Goal: Information Seeking & Learning: Find contact information

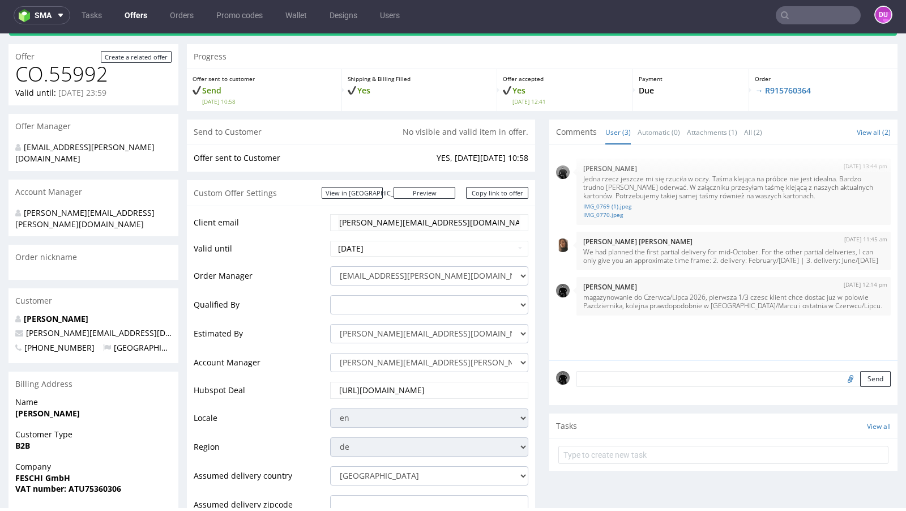
scroll to position [46, 0]
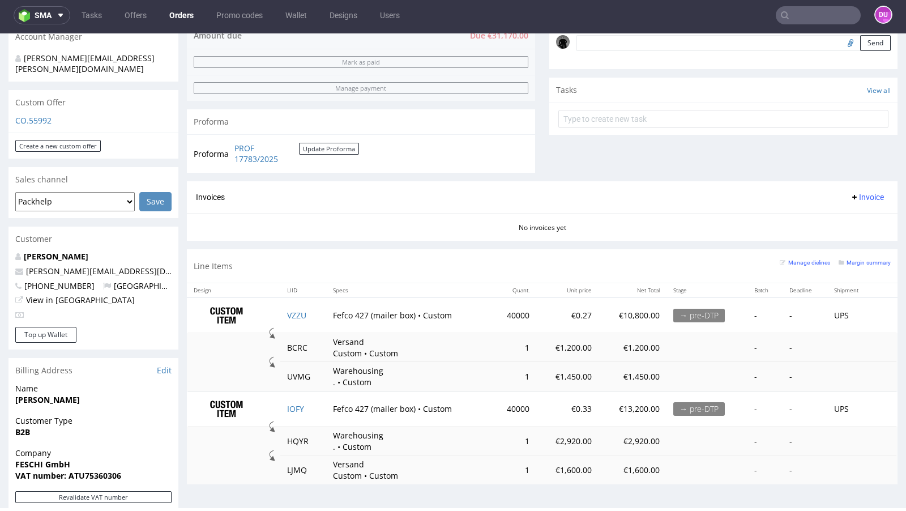
scroll to position [357, 0]
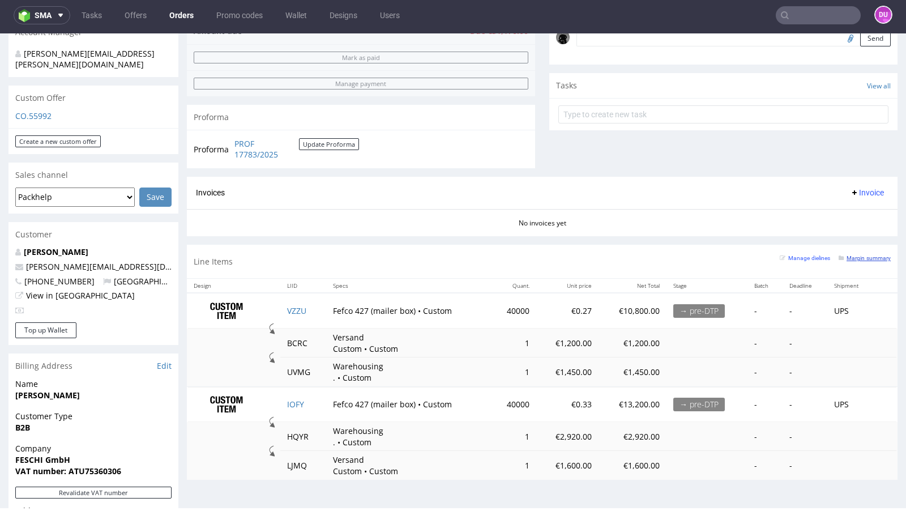
click at [850, 258] on small "Margin summary" at bounding box center [864, 258] width 52 height 6
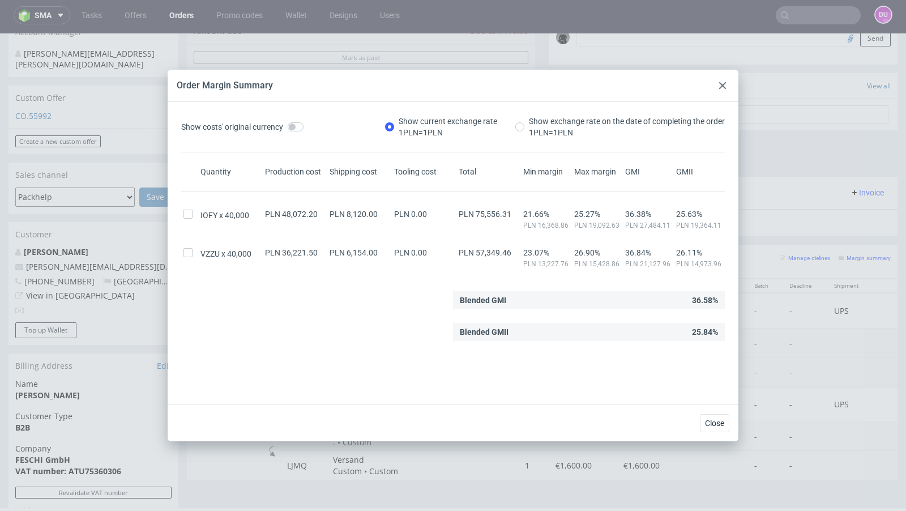
scroll to position [4, 0]
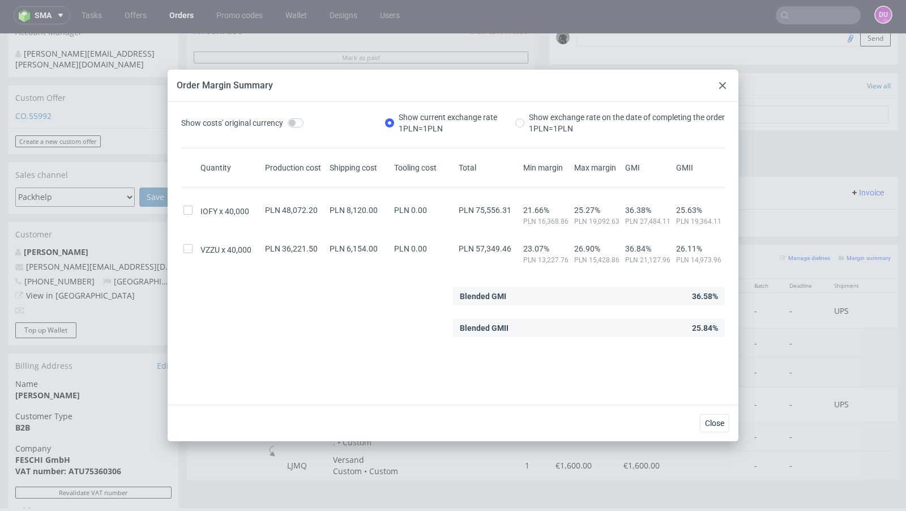
click at [708, 323] on div "Blended GMII 25.84%" at bounding box center [589, 328] width 272 height 18
copy div "25.84"
click at [710, 327] on div "Blended GMII 25.84%" at bounding box center [589, 328] width 272 height 18
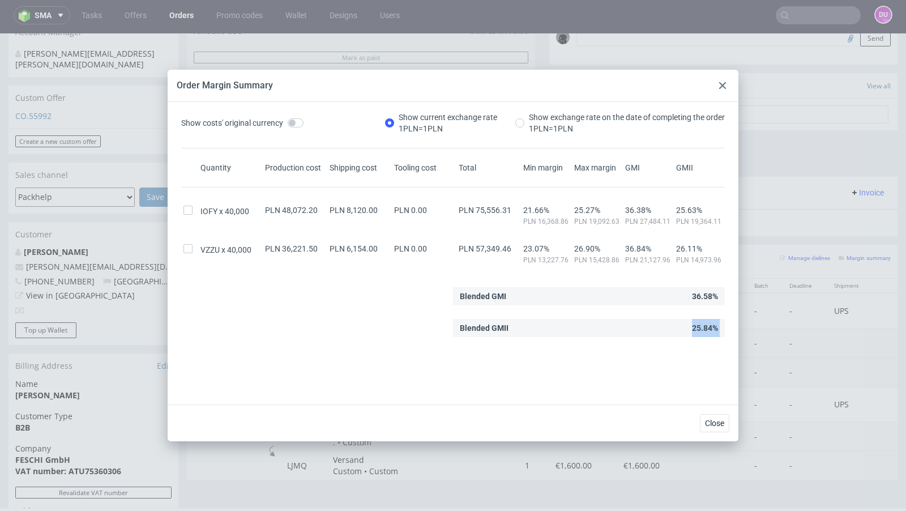
click at [710, 327] on div "Blended GMII 25.84%" at bounding box center [589, 328] width 272 height 18
click at [724, 87] on use at bounding box center [722, 85] width 7 height 7
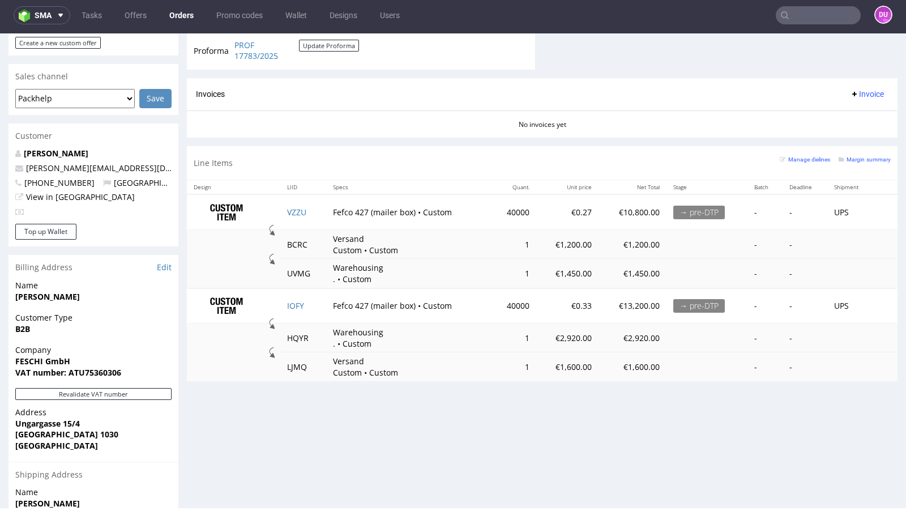
scroll to position [373, 0]
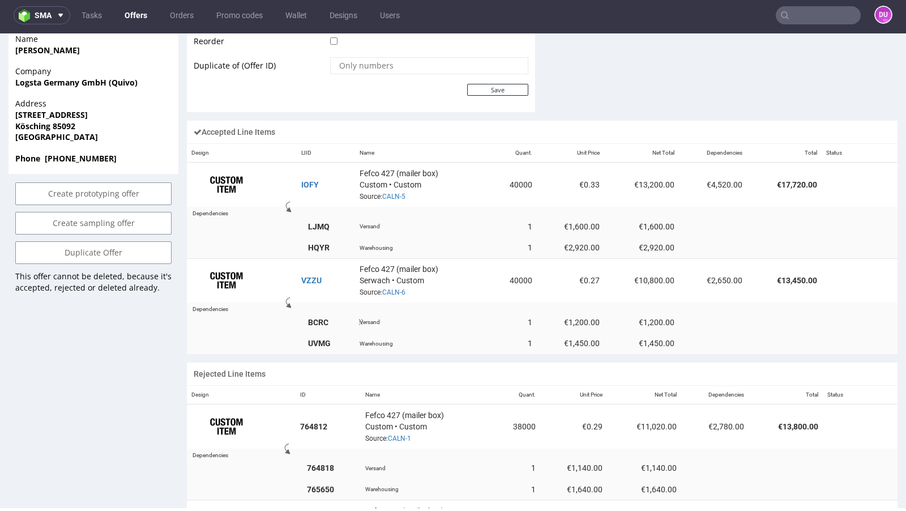
scroll to position [615, 0]
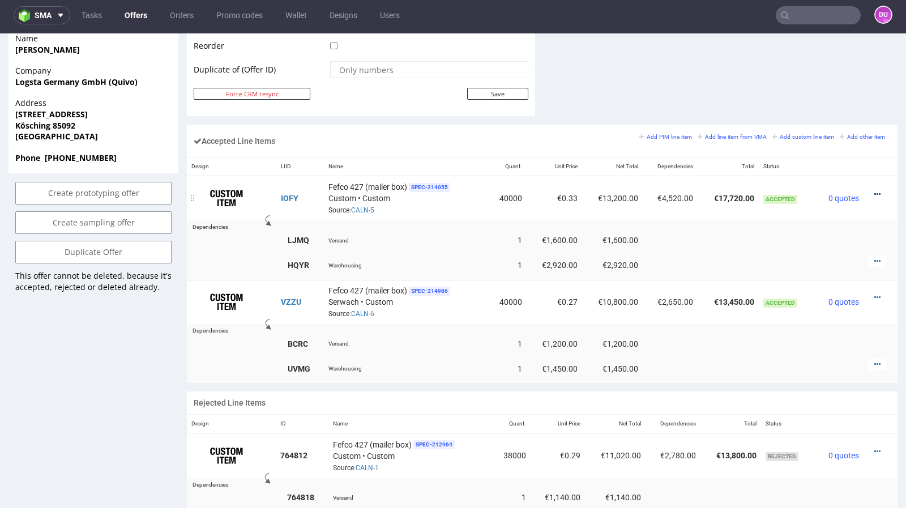
click at [874, 190] on icon at bounding box center [877, 194] width 6 height 8
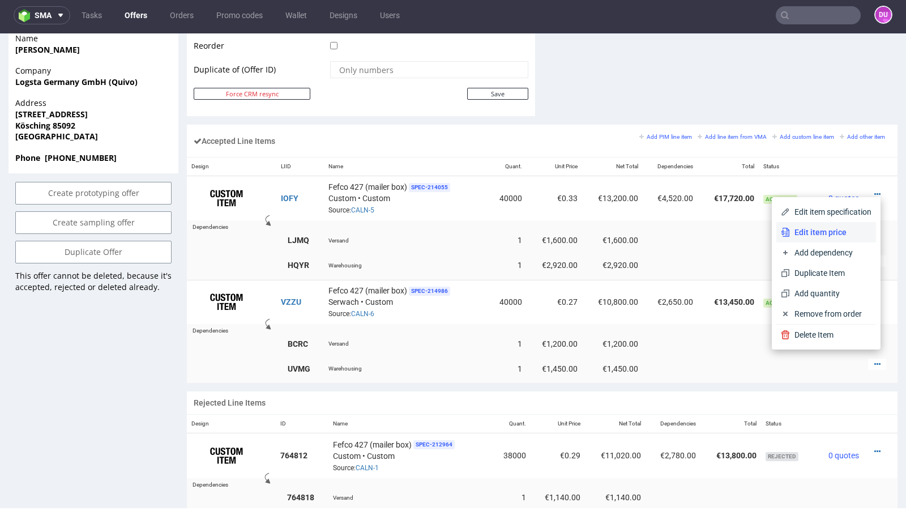
click at [819, 232] on span "Edit item price" at bounding box center [831, 231] width 82 height 11
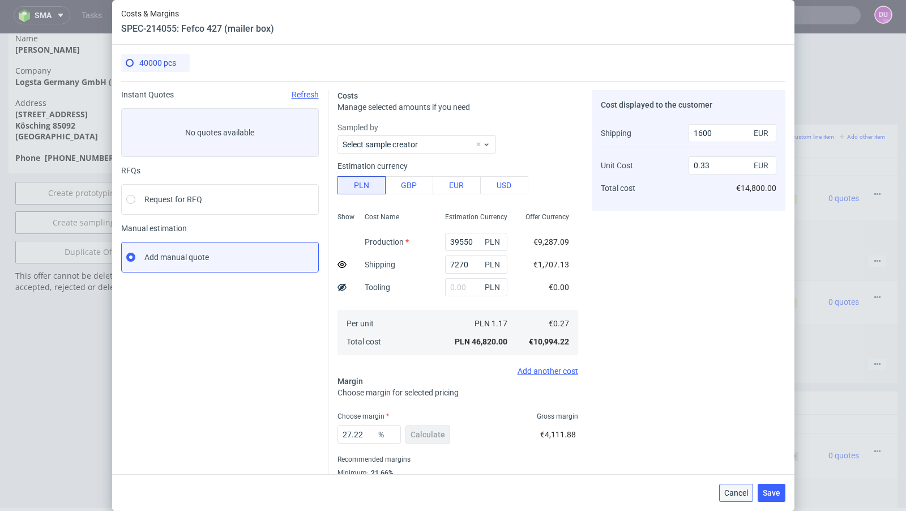
click at [741, 489] on span "Cancel" at bounding box center [736, 493] width 24 height 8
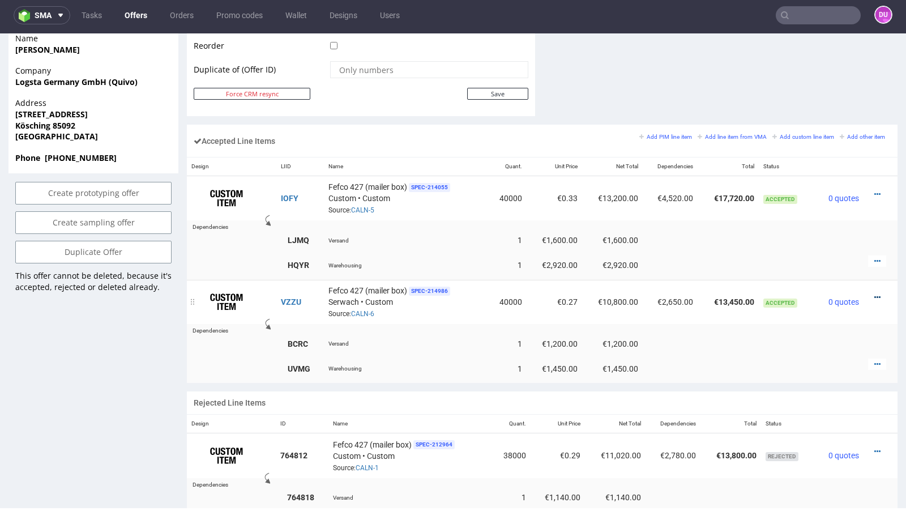
click at [874, 294] on icon at bounding box center [877, 297] width 6 height 8
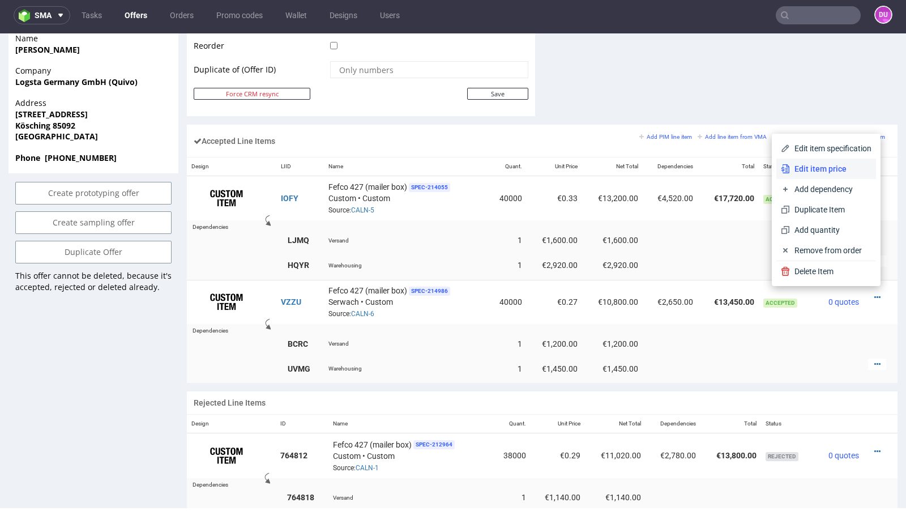
click at [817, 165] on span "Edit item price" at bounding box center [831, 168] width 82 height 11
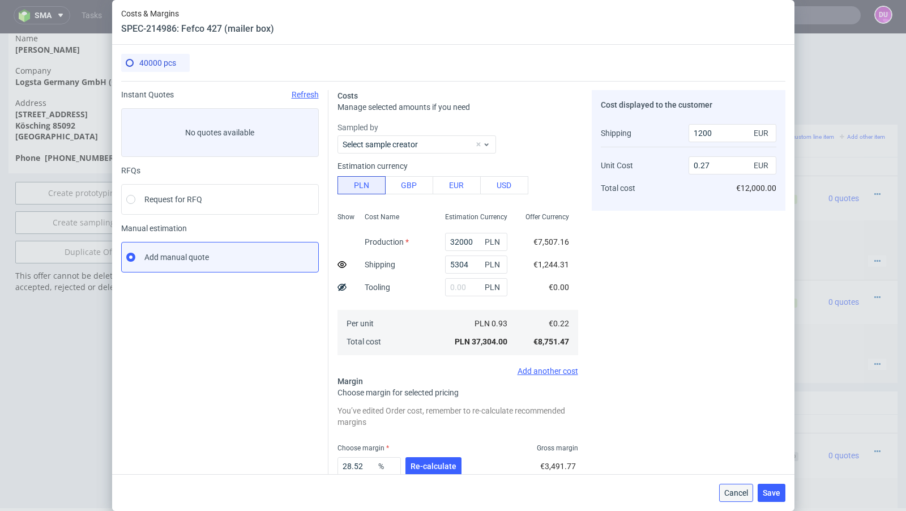
click at [726, 491] on span "Cancel" at bounding box center [736, 493] width 24 height 8
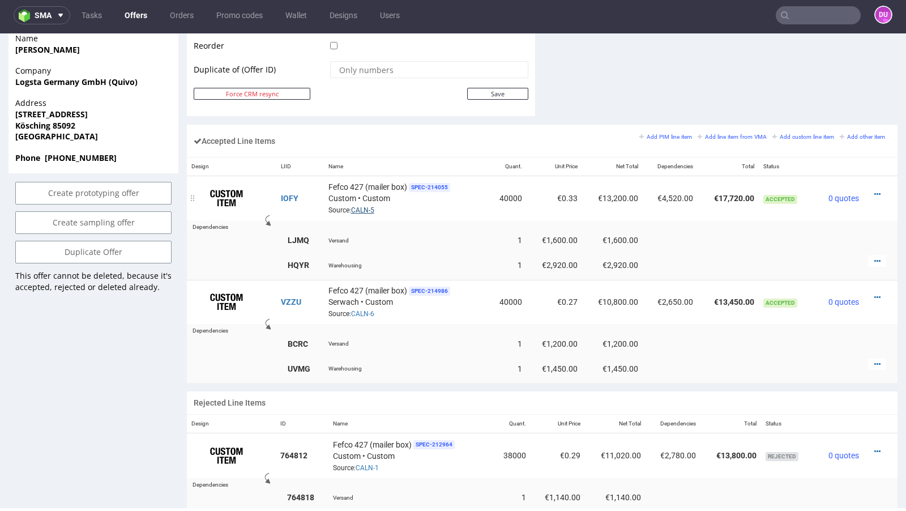
click at [361, 206] on link "CALN-5" at bounding box center [362, 210] width 23 height 8
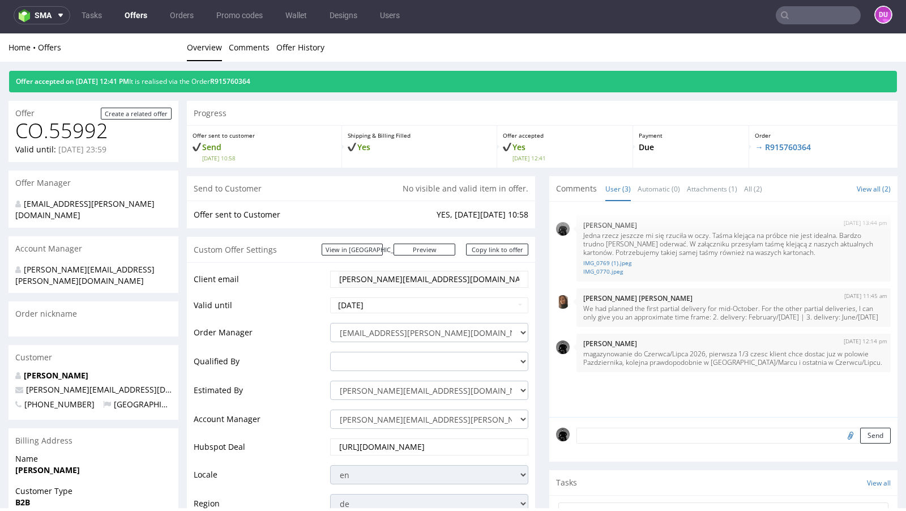
click at [816, 10] on input "text" at bounding box center [818, 15] width 85 height 18
paste input "CAUF"
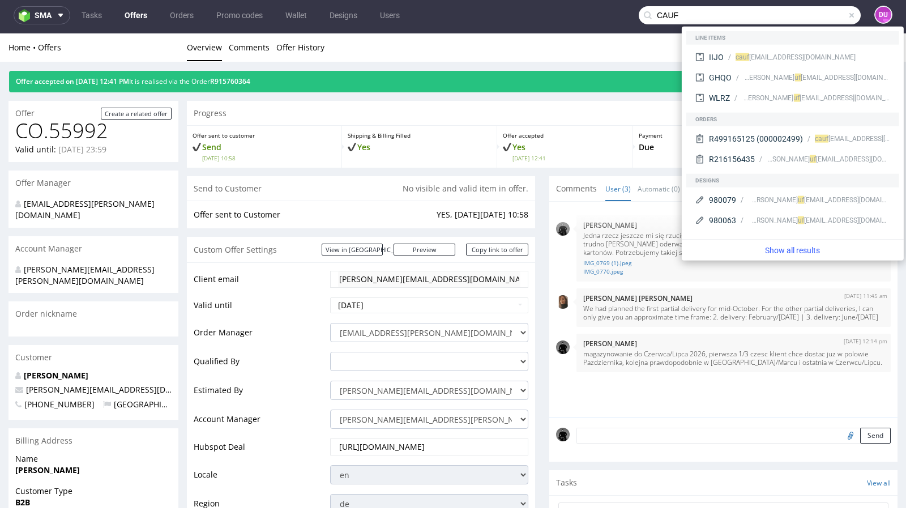
type input "CAUF"
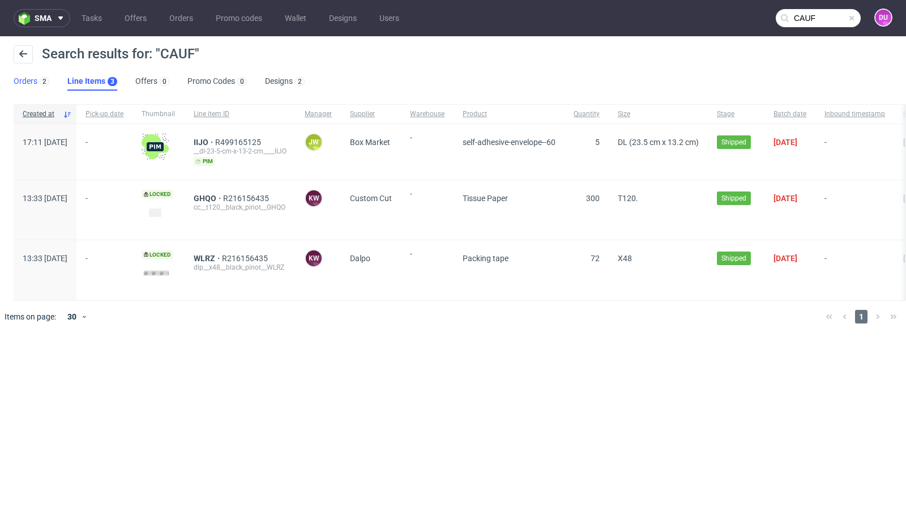
click at [23, 79] on link "Orders 2" at bounding box center [32, 81] width 36 height 18
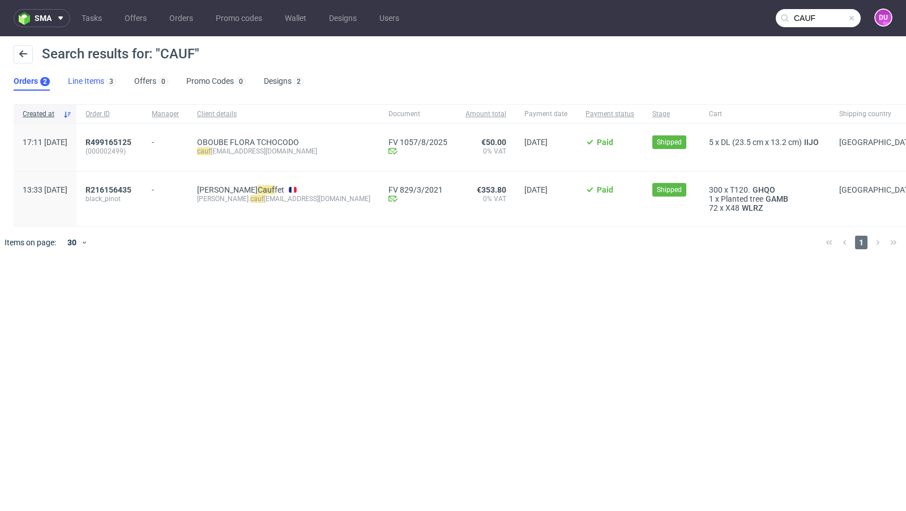
click at [84, 80] on link "Line Items 3" at bounding box center [92, 81] width 48 height 18
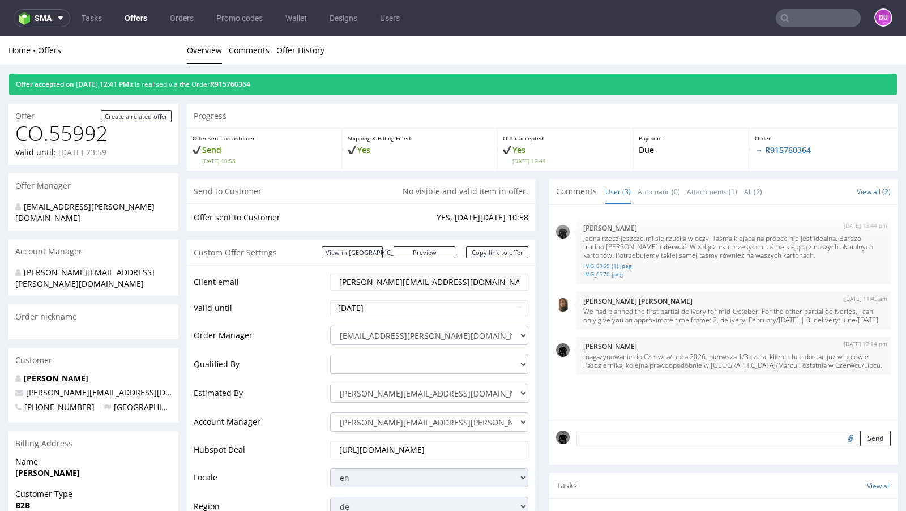
click at [134, 20] on link "Offers" at bounding box center [136, 18] width 36 height 18
click at [135, 19] on link "Offers" at bounding box center [136, 18] width 36 height 18
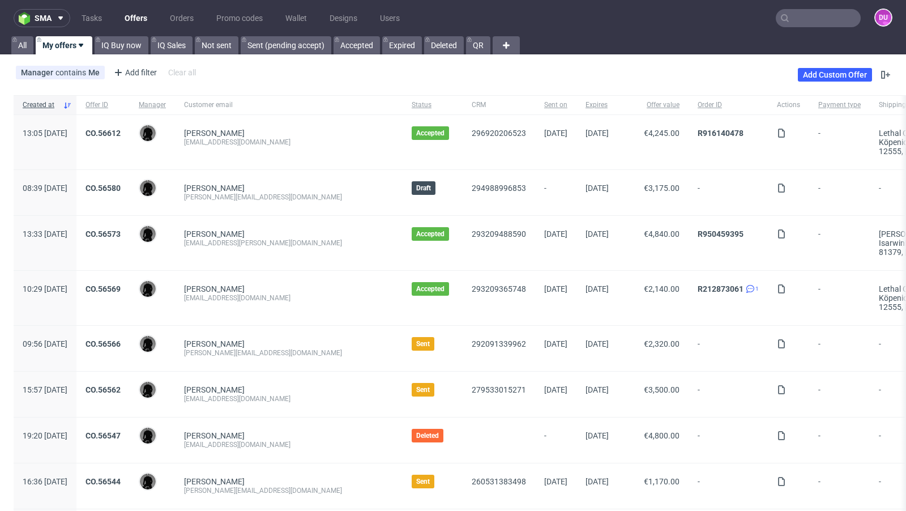
click at [807, 22] on input "text" at bounding box center [818, 18] width 85 height 18
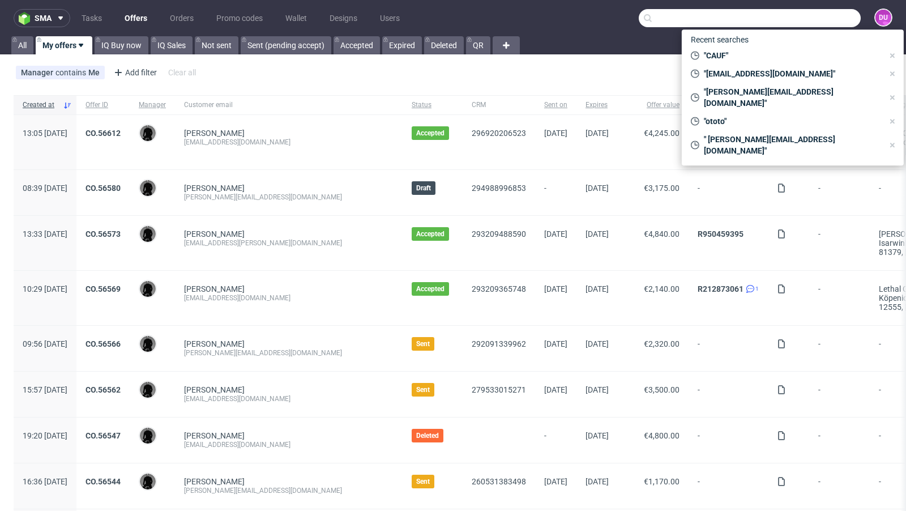
paste input "[PERSON_NAME][EMAIL_ADDRESS][DOMAIN_NAME]"
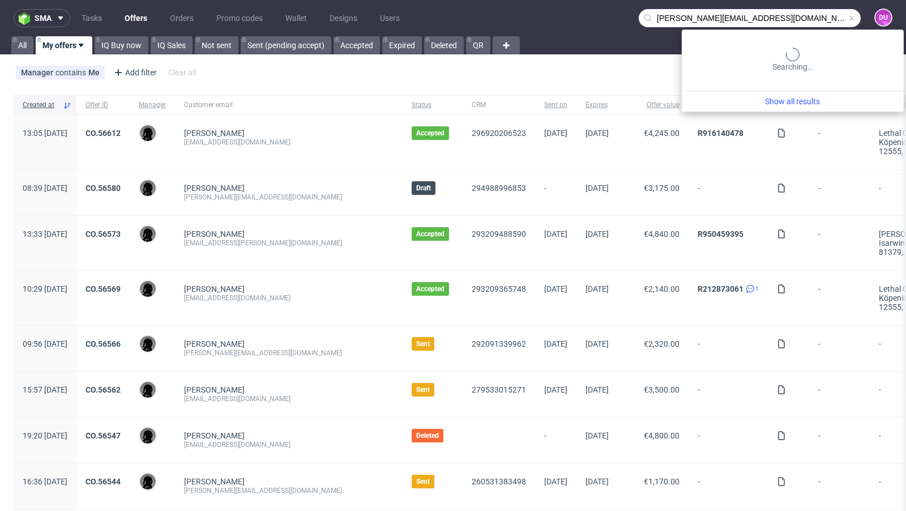
type input "[PERSON_NAME][EMAIL_ADDRESS][DOMAIN_NAME]"
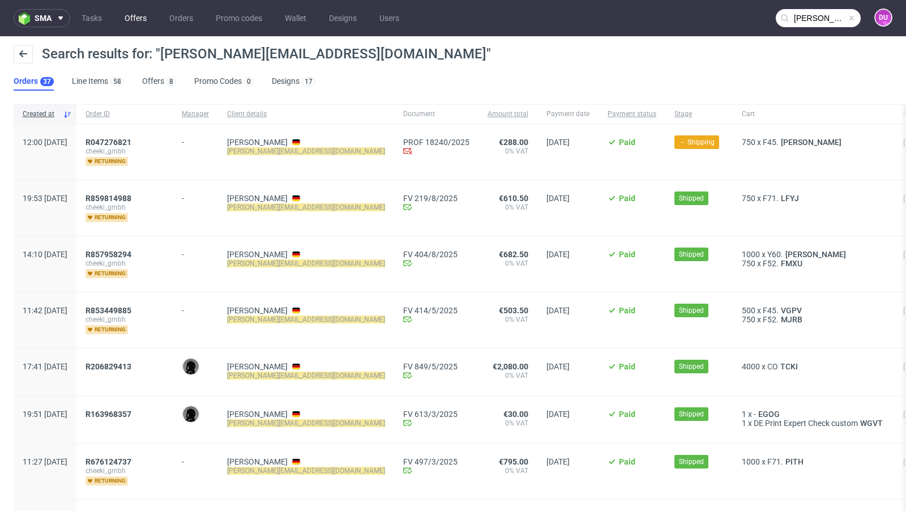
click at [129, 17] on link "Offers" at bounding box center [136, 18] width 36 height 18
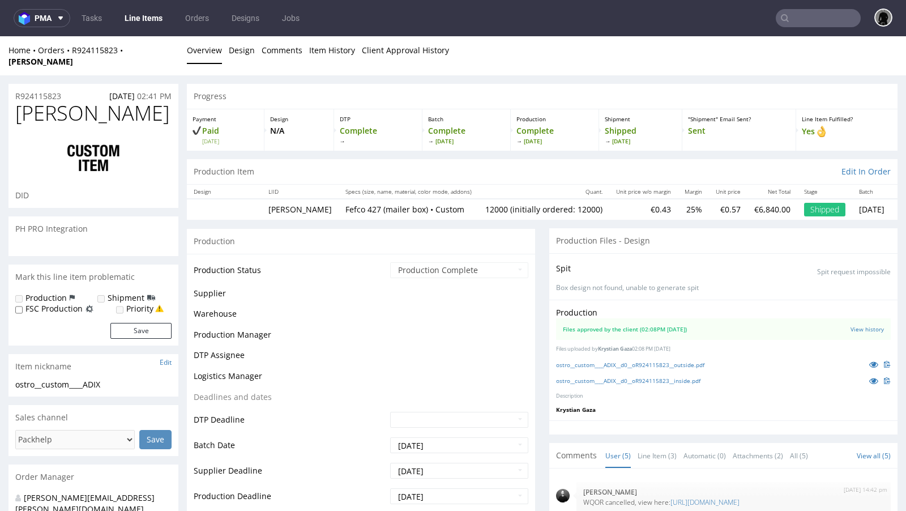
scroll to position [4, 0]
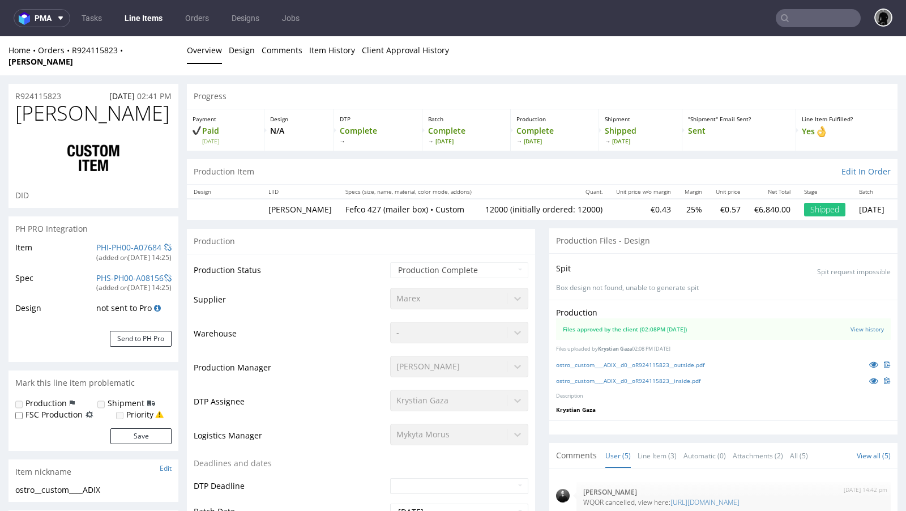
type input "12000"
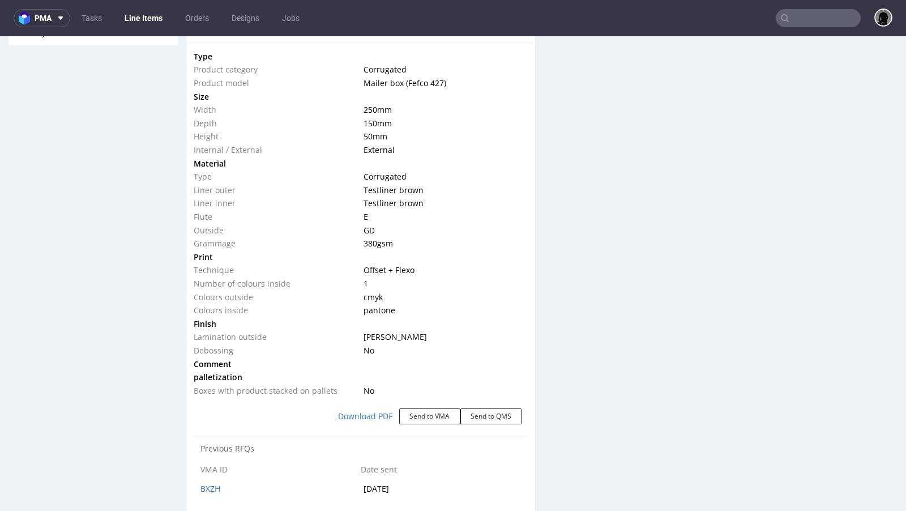
scroll to position [1012, 0]
click at [418, 406] on button "Send to VMA" at bounding box center [429, 414] width 61 height 16
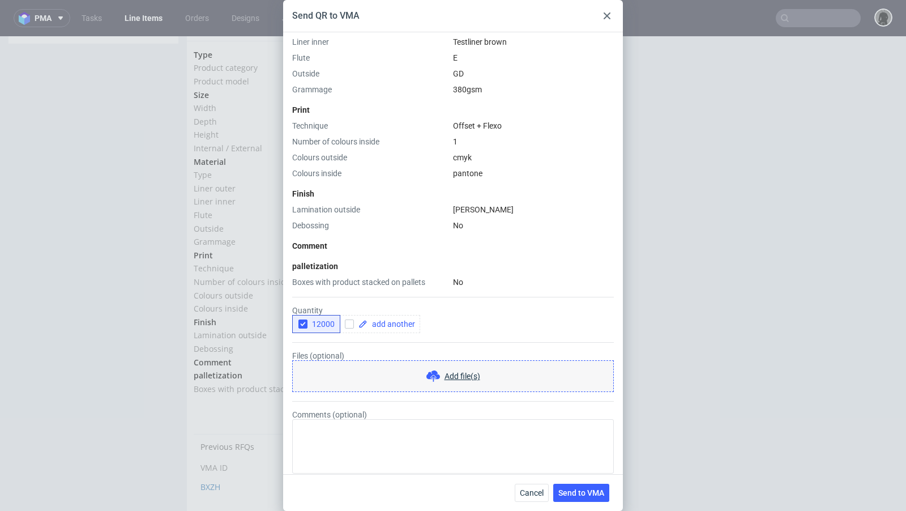
scroll to position [320, 0]
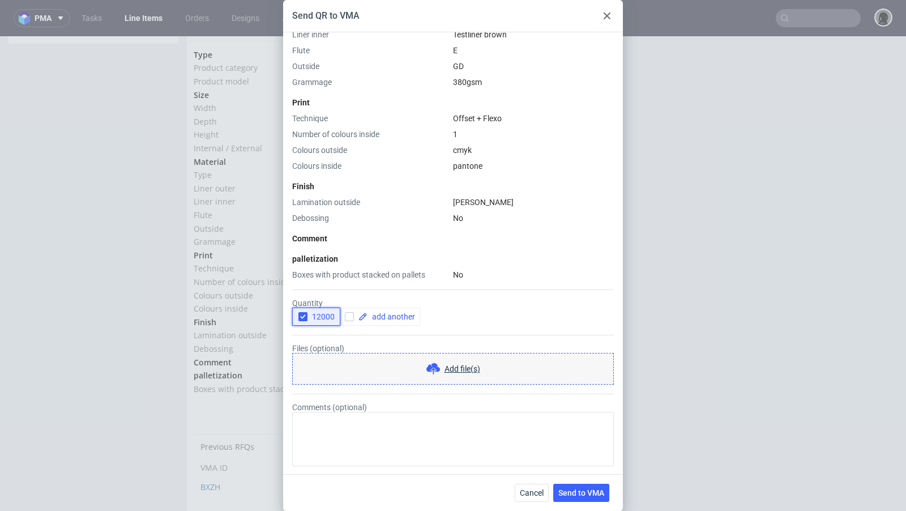
click at [322, 315] on span "12000" at bounding box center [320, 316] width 27 height 9
click at [352, 316] on input "checkbox" at bounding box center [349, 316] width 9 height 9
checkbox input "true"
click at [384, 316] on span at bounding box center [391, 317] width 48 height 8
checkbox input "true"
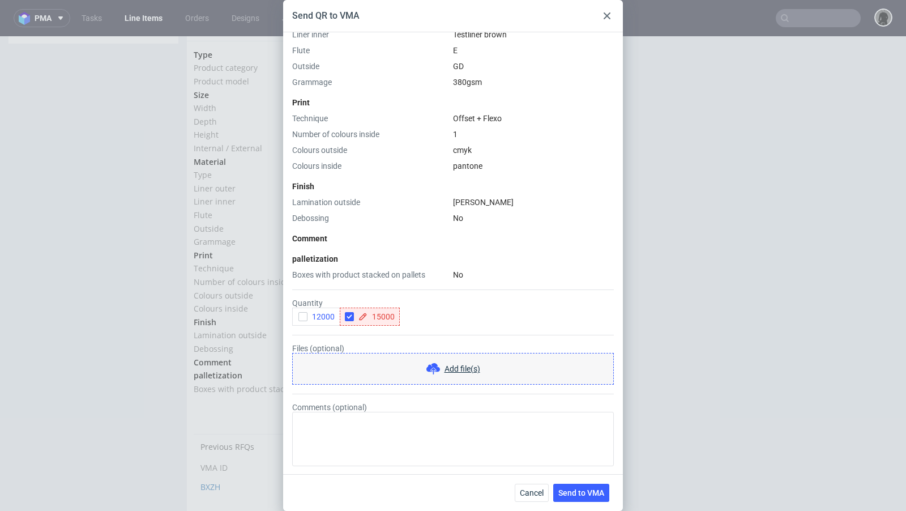
click at [380, 234] on div "Comment" at bounding box center [453, 238] width 322 height 11
drag, startPoint x: 528, startPoint y: 489, endPoint x: 527, endPoint y: 449, distance: 40.2
click at [528, 489] on span "Cancel" at bounding box center [532, 493] width 24 height 8
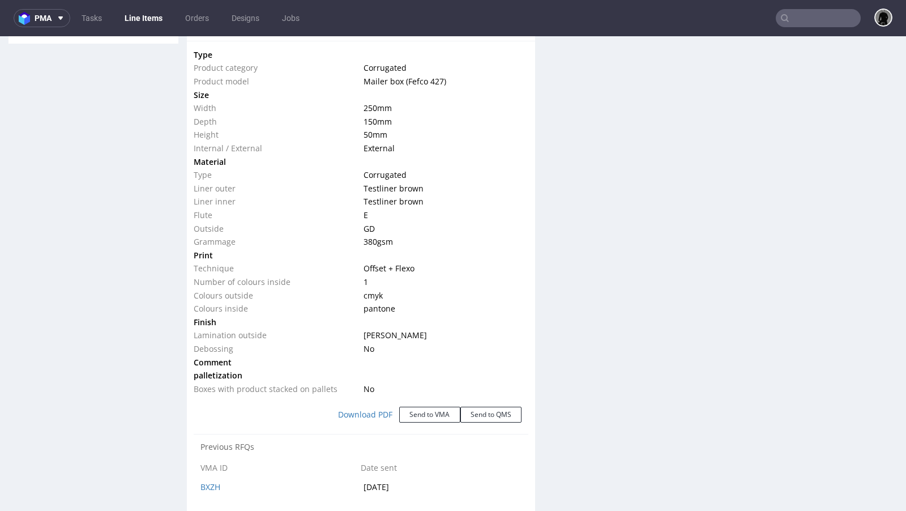
scroll to position [972, 0]
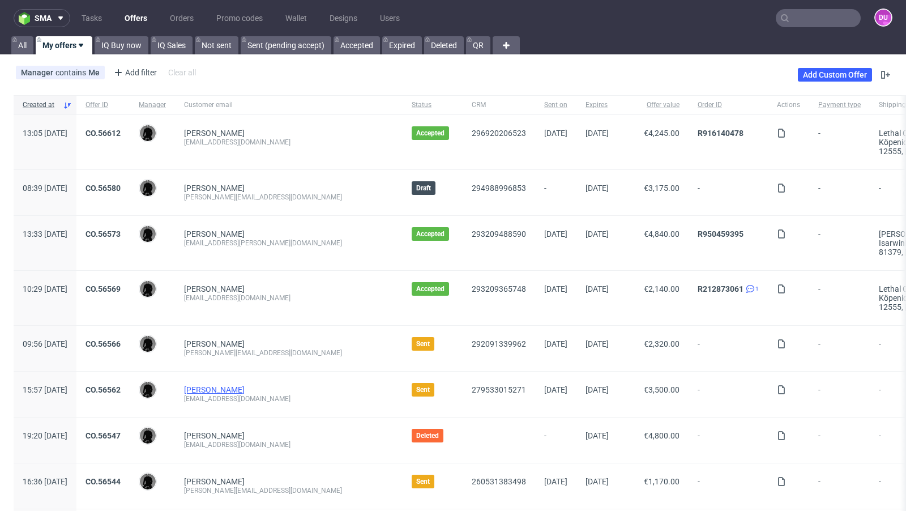
click at [222, 389] on link "[PERSON_NAME]" at bounding box center [214, 389] width 61 height 9
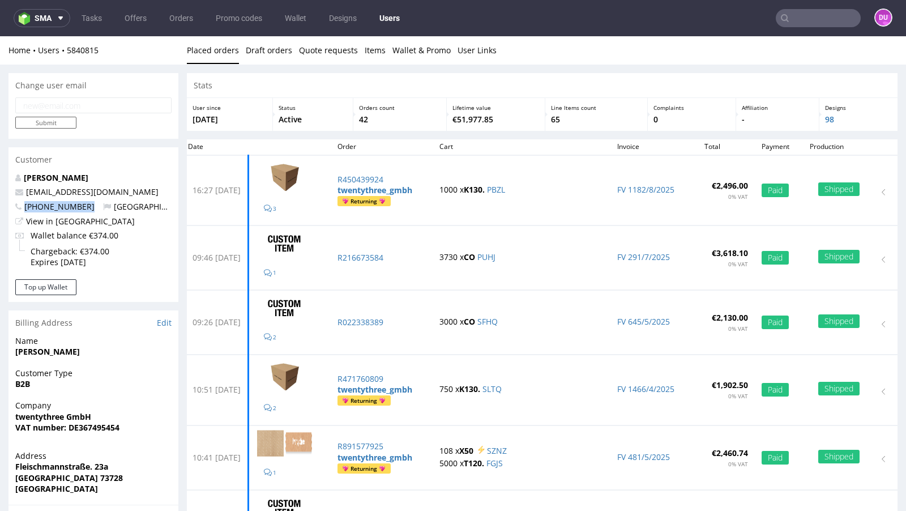
drag, startPoint x: 85, startPoint y: 208, endPoint x: 25, endPoint y: 203, distance: 60.8
click at [25, 203] on p "+491718492351 Germany" at bounding box center [93, 206] width 156 height 11
copy span "+491718492351"
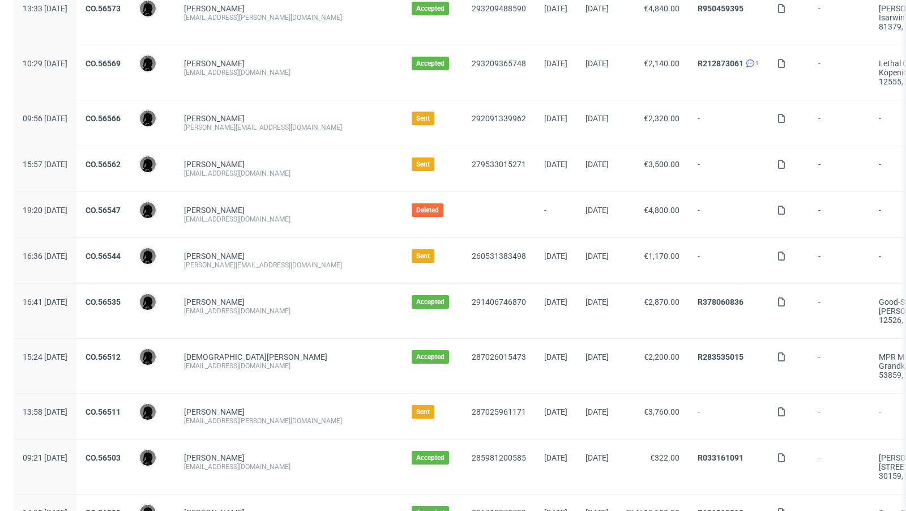
scroll to position [226, 0]
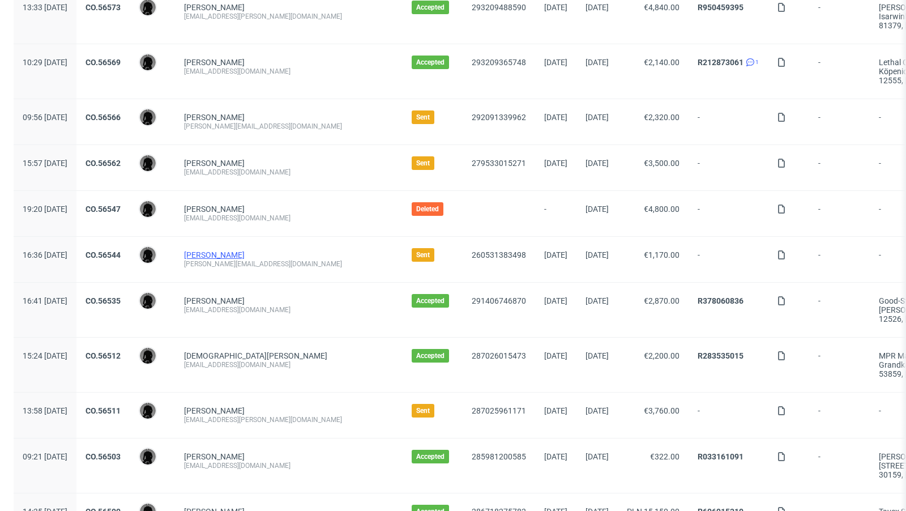
click at [245, 251] on link "[PERSON_NAME]" at bounding box center [214, 254] width 61 height 9
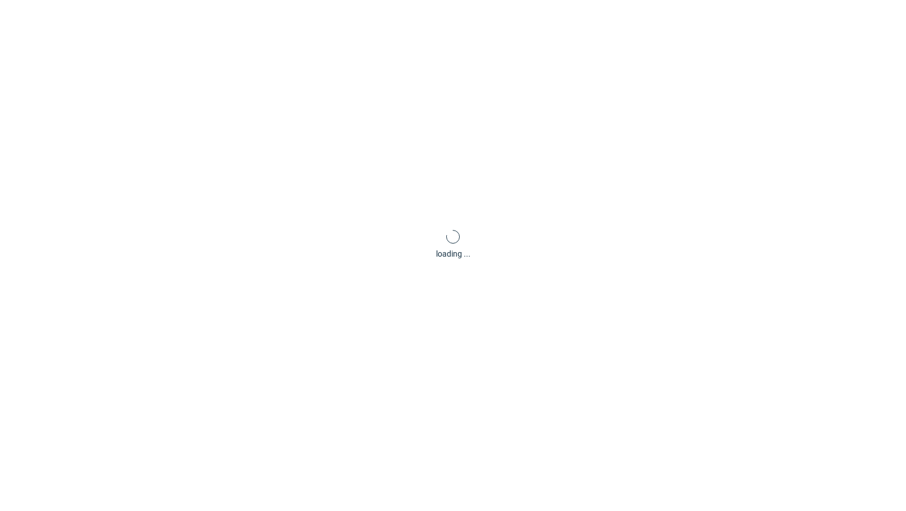
scroll to position [3, 0]
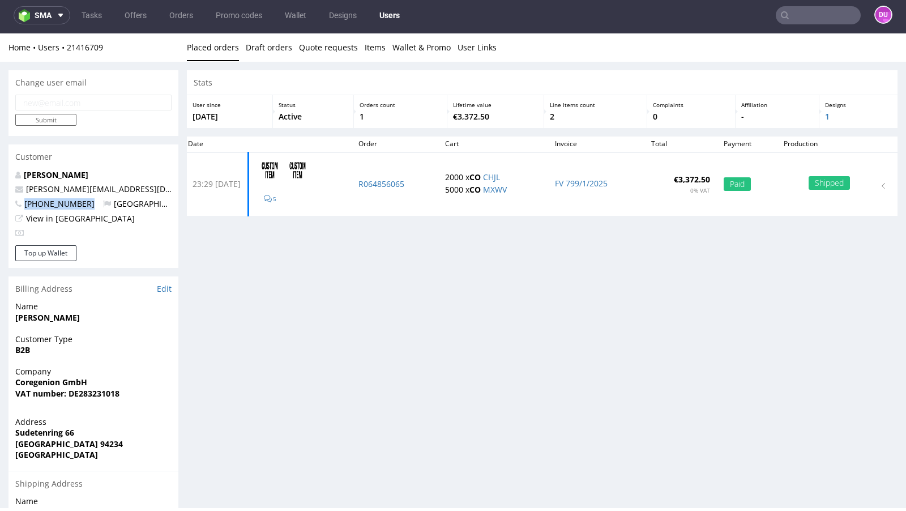
drag, startPoint x: 88, startPoint y: 206, endPoint x: 21, endPoint y: 203, distance: 66.9
click at [21, 203] on p "+491607890934 Germany" at bounding box center [93, 203] width 156 height 11
copy span "+491607890934"
click at [353, 285] on div "Stats User since 23rd Dec 2024 Status Active Orders count 1 Lifetime value €3,3…" at bounding box center [542, 353] width 710 height 566
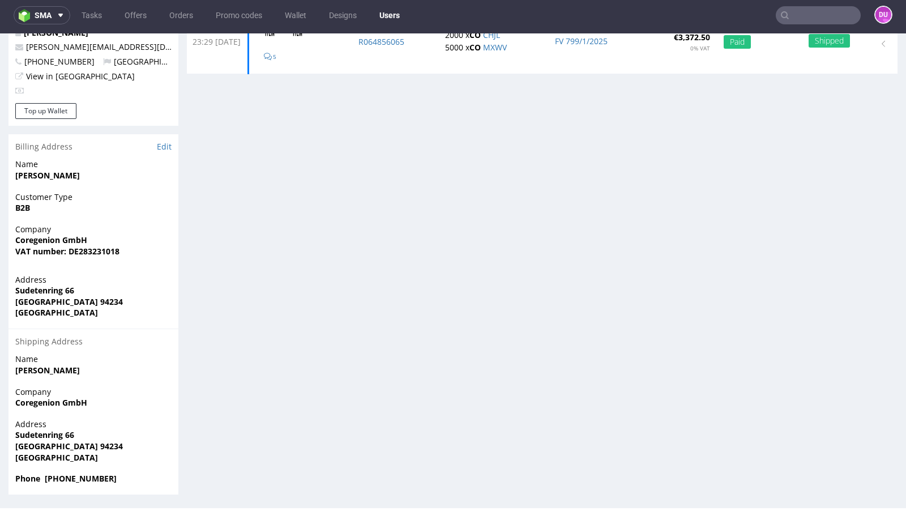
scroll to position [0, 0]
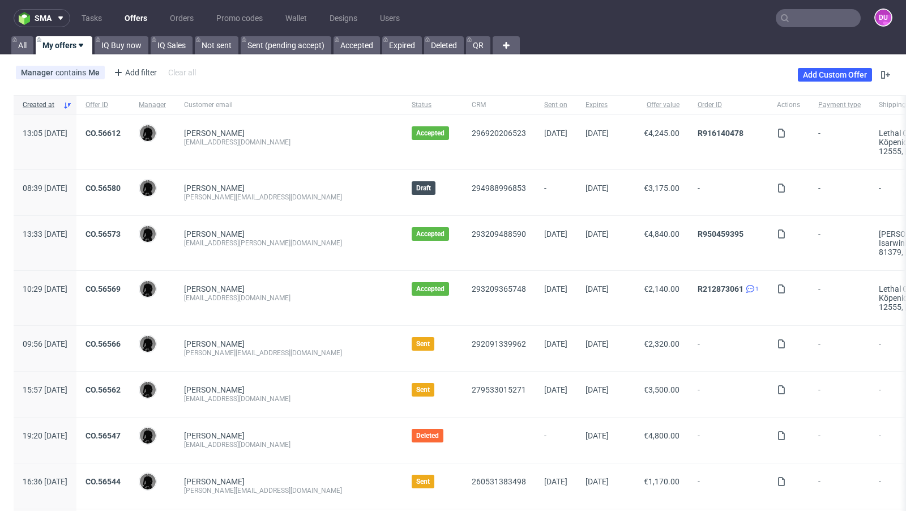
click at [132, 22] on link "Offers" at bounding box center [136, 18] width 36 height 18
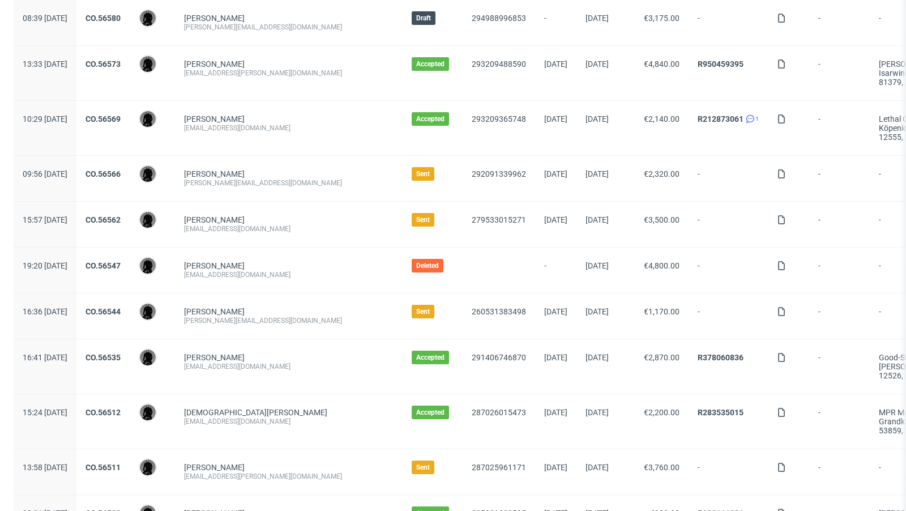
scroll to position [177, 0]
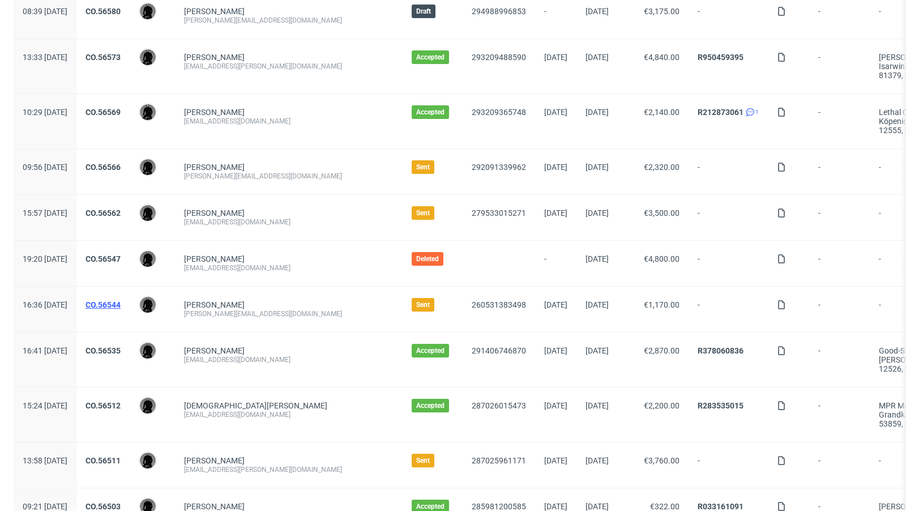
click at [121, 303] on link "CO.56544" at bounding box center [102, 304] width 35 height 9
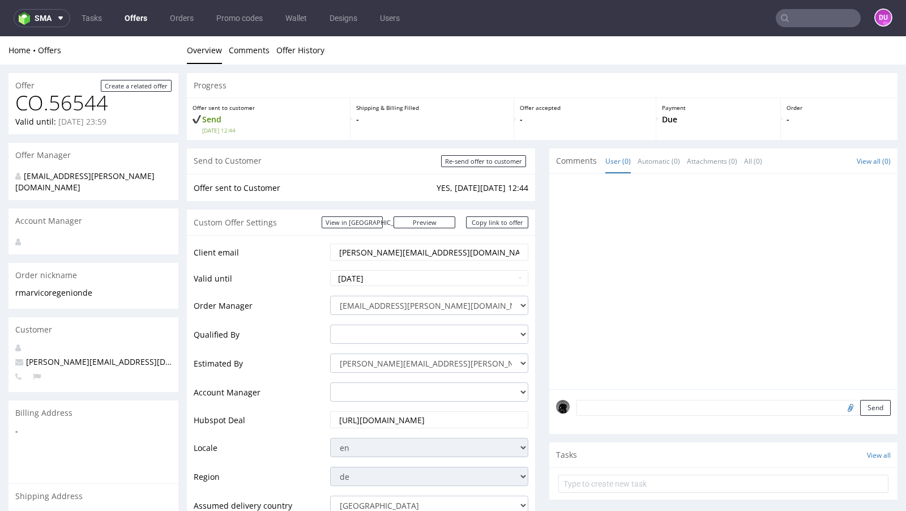
click at [144, 24] on link "Offers" at bounding box center [136, 18] width 36 height 18
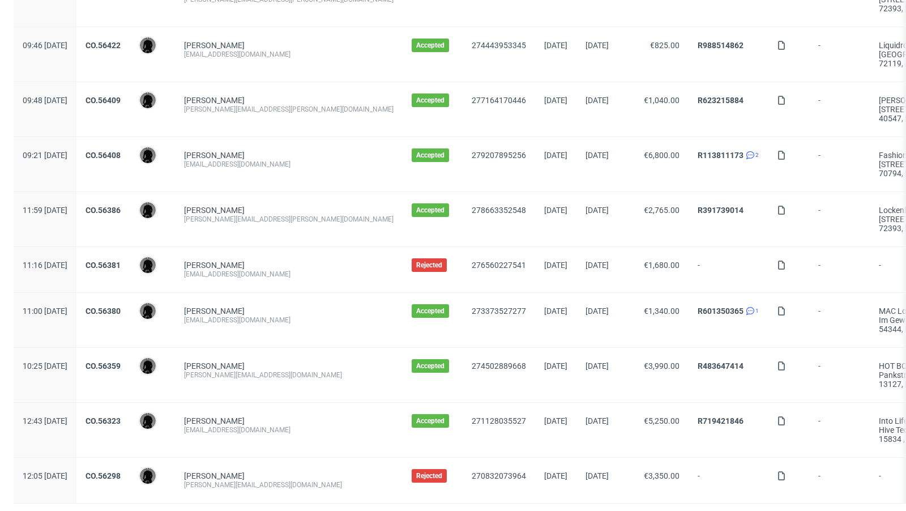
scroll to position [1189, 0]
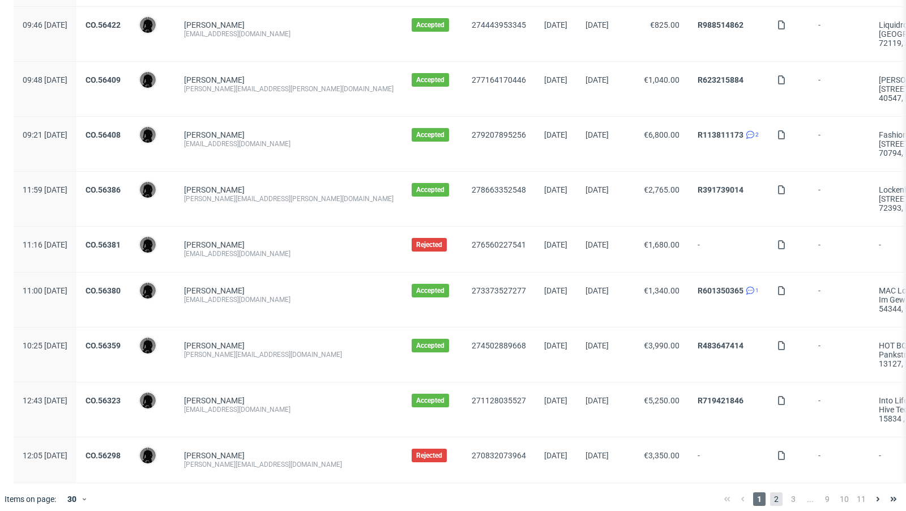
click at [770, 492] on span "2" at bounding box center [776, 499] width 12 height 14
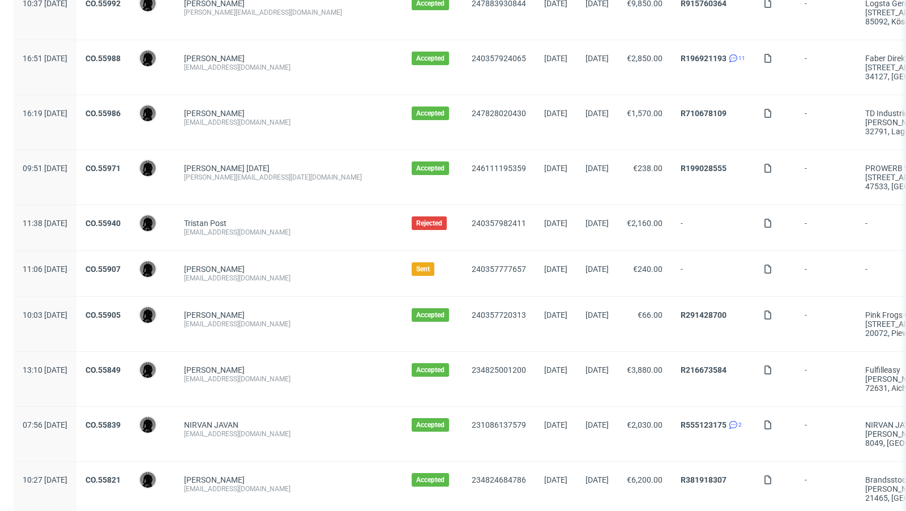
scroll to position [1207, 0]
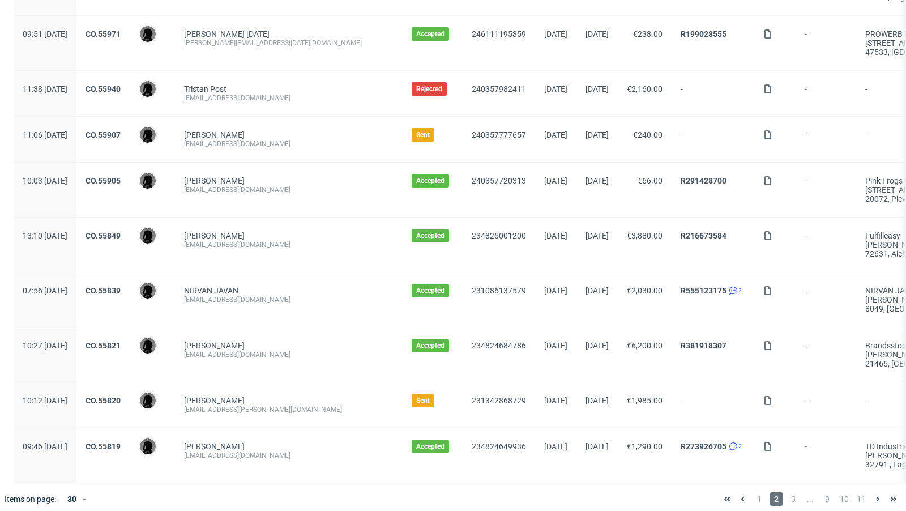
drag, startPoint x: 313, startPoint y: 138, endPoint x: 212, endPoint y: 136, distance: 100.2
click at [212, 136] on div "Paul-Antoine Richard paulantoine@shift-mgmt.com" at bounding box center [289, 139] width 228 height 45
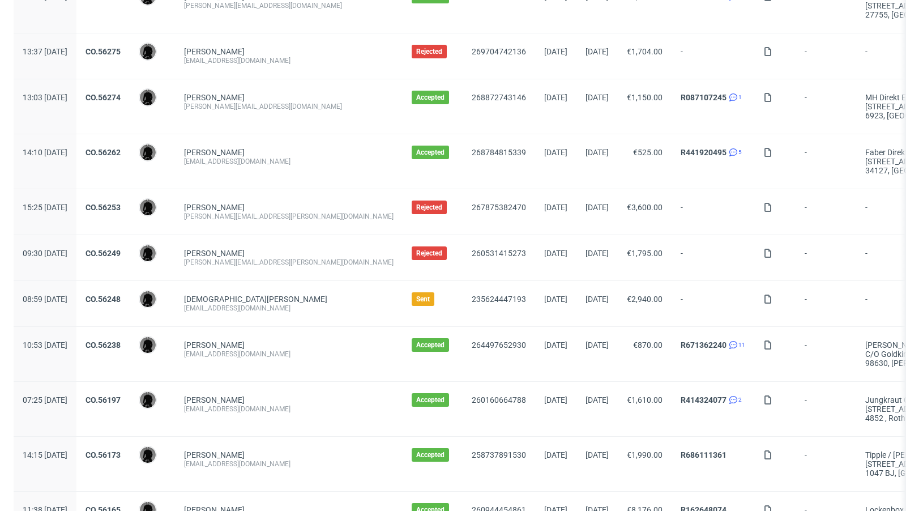
scroll to position [0, 0]
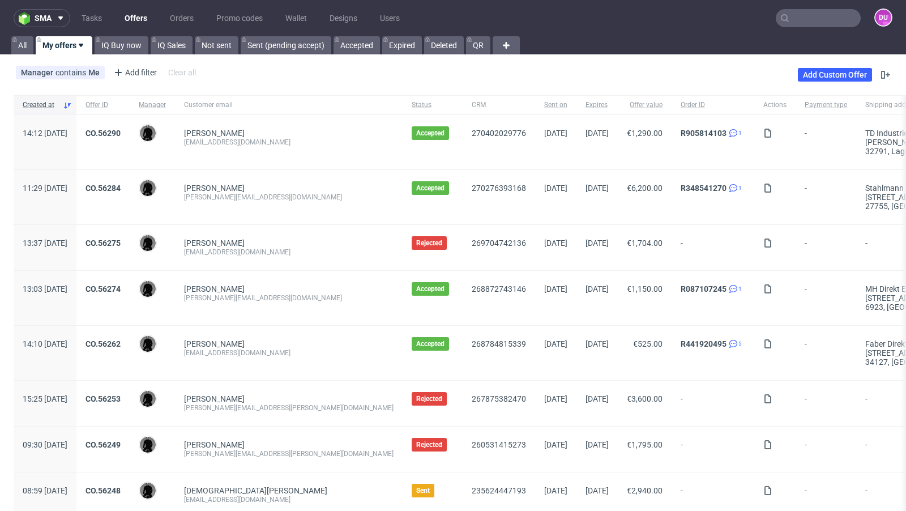
click at [139, 19] on link "Offers" at bounding box center [136, 18] width 36 height 18
